Goal: Task Accomplishment & Management: Use online tool/utility

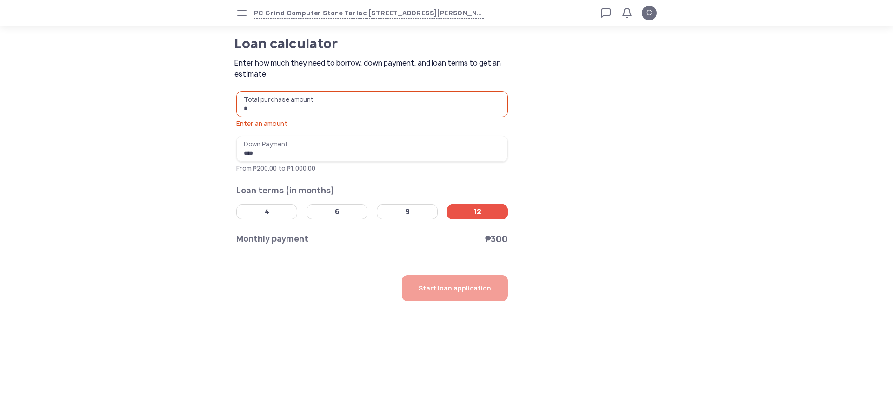
type input "*"
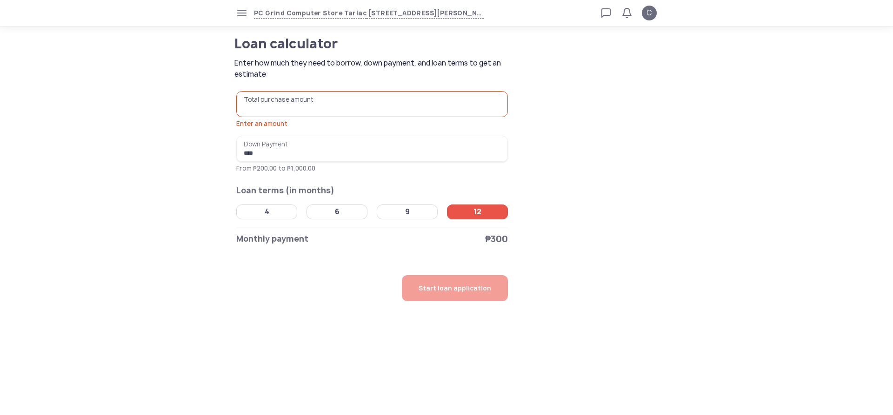
type input "*"
